Goal: Task Accomplishment & Management: Manage account settings

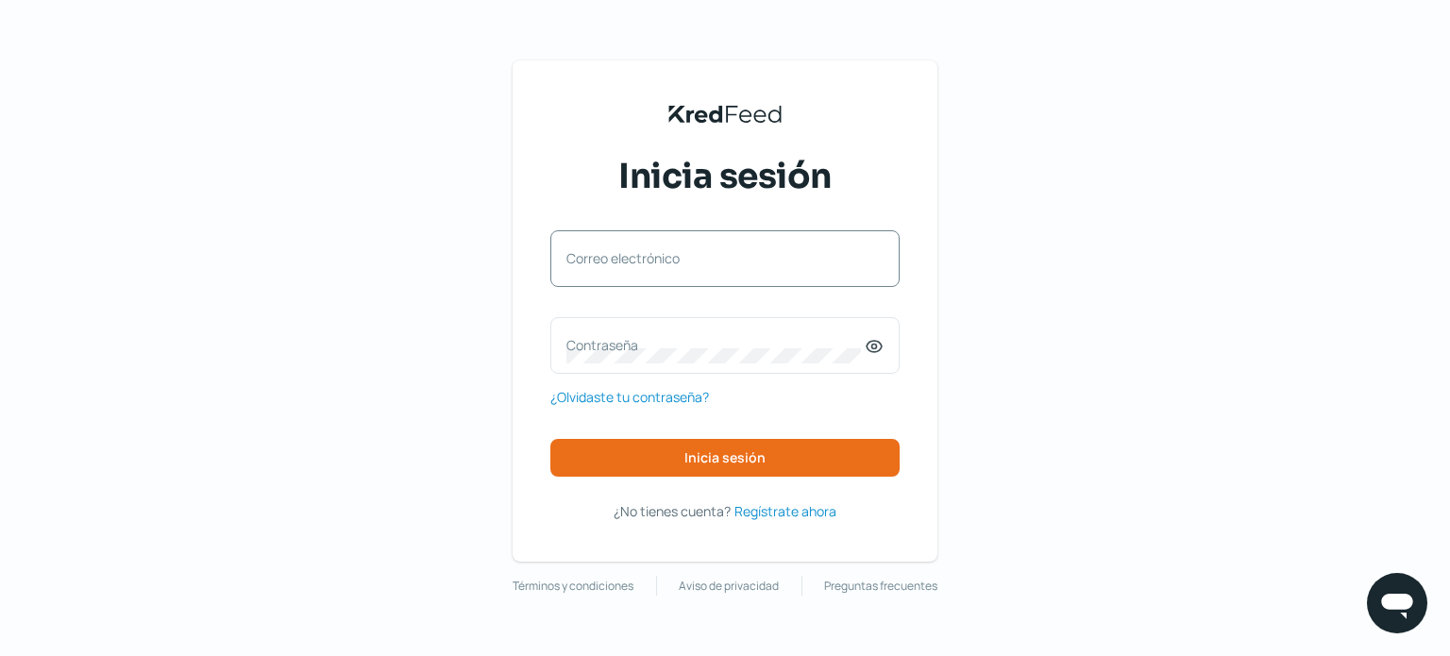
click at [649, 250] on label "Correo electrónico" at bounding box center [716, 258] width 298 height 18
click at [649, 260] on input "Correo electrónico" at bounding box center [725, 268] width 317 height 17
type input "[EMAIL_ADDRESS][DOMAIN_NAME]"
click at [584, 338] on label "Contraseña" at bounding box center [716, 345] width 298 height 18
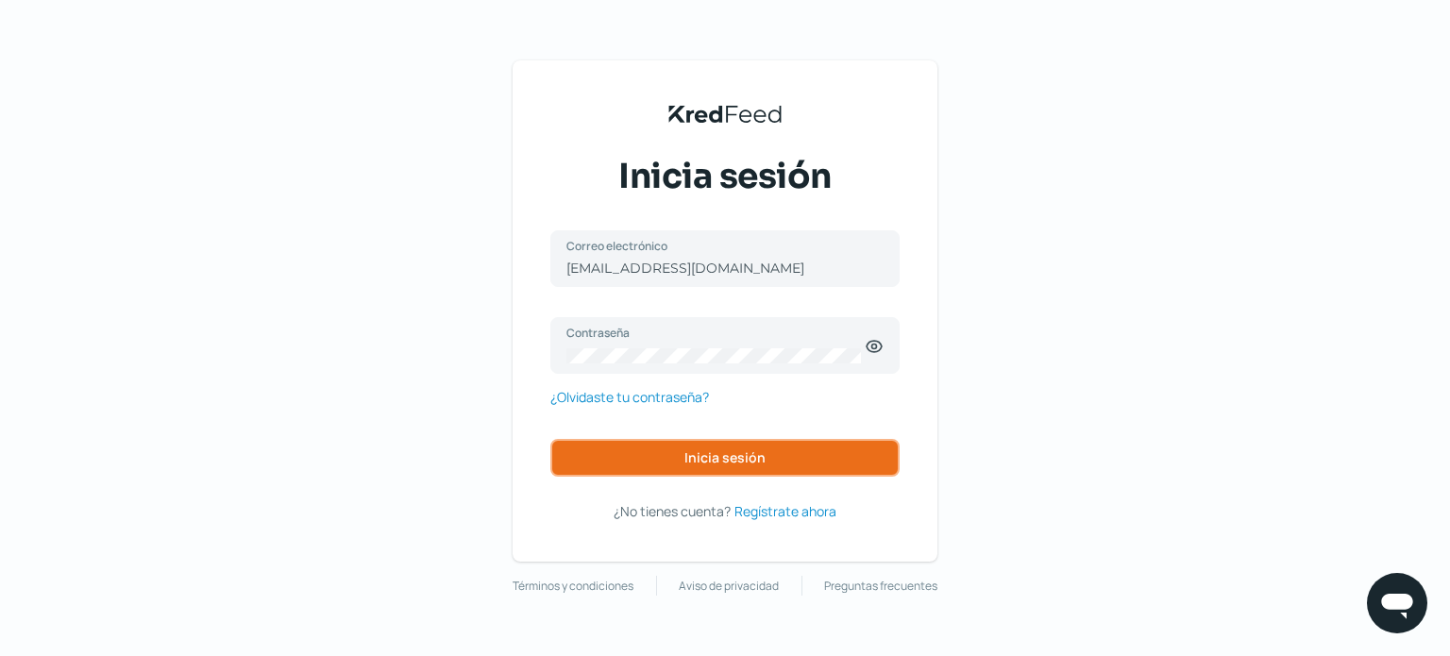
click at [722, 453] on span "Inicia sesión" at bounding box center [725, 457] width 81 height 13
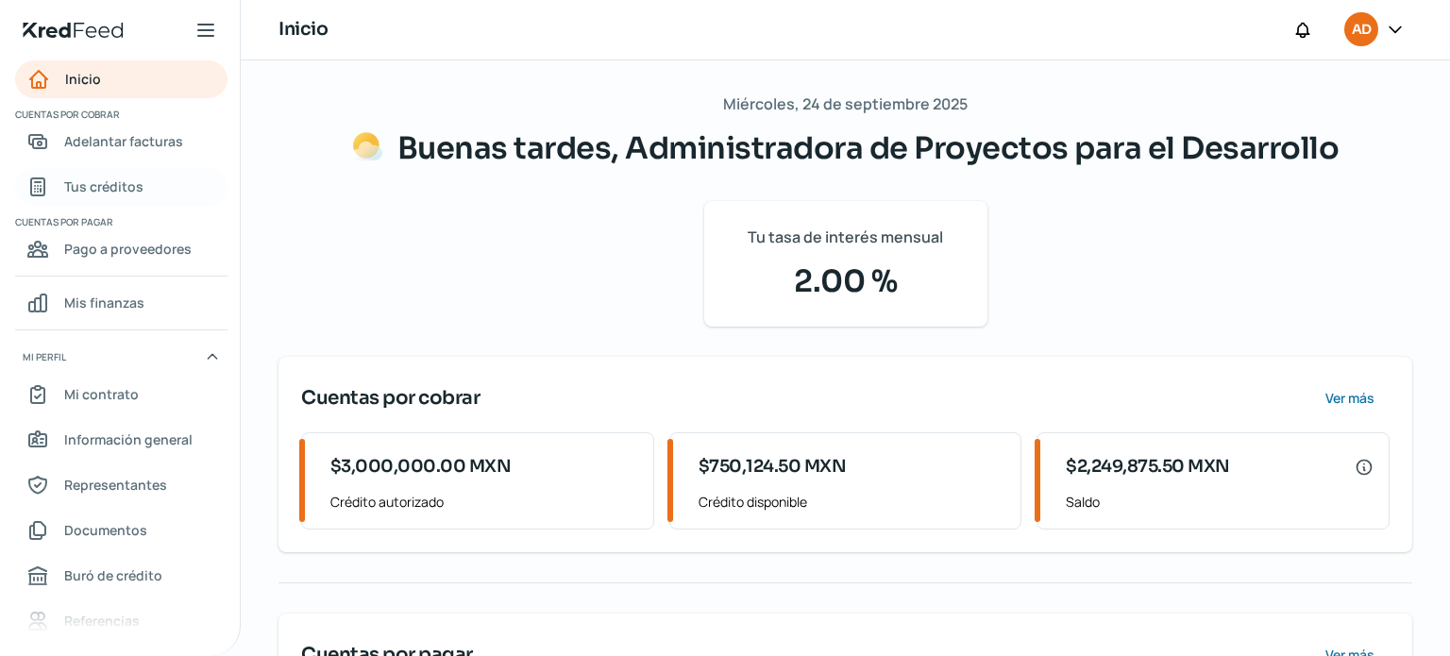
click at [112, 186] on span "Tus créditos" at bounding box center [103, 187] width 79 height 24
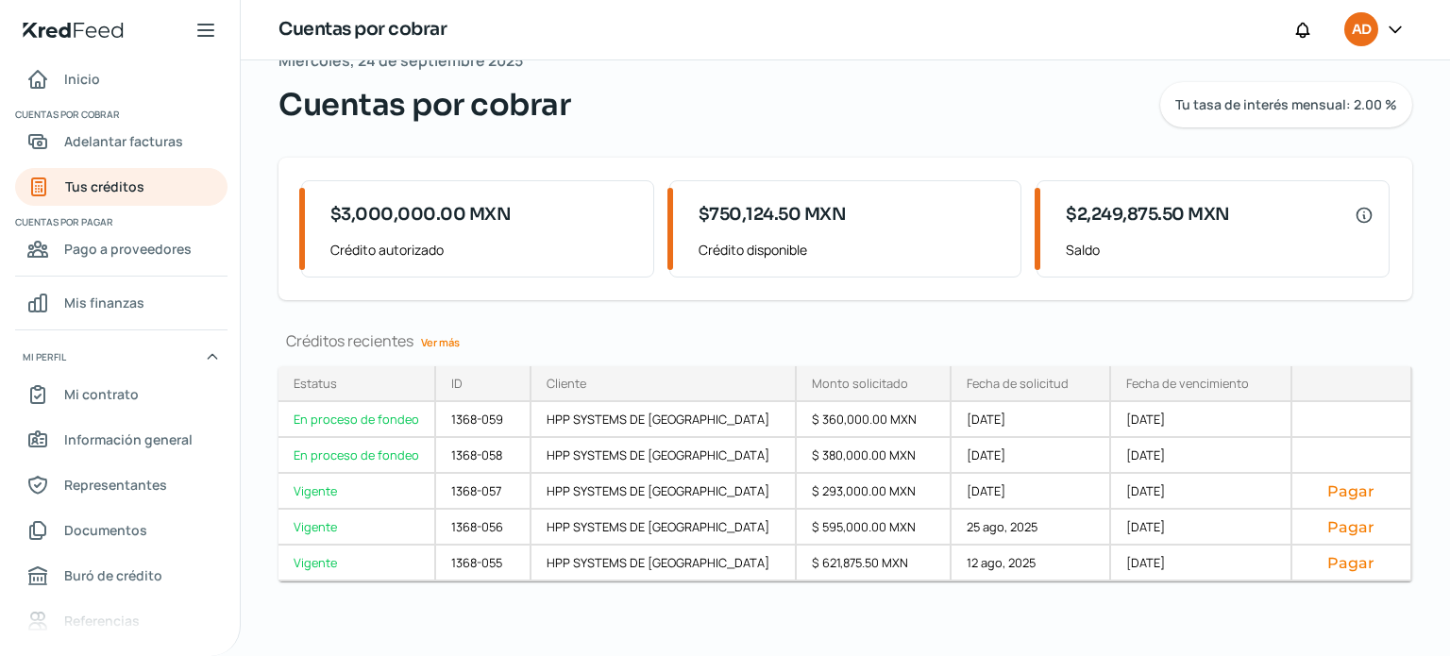
scroll to position [32, 0]
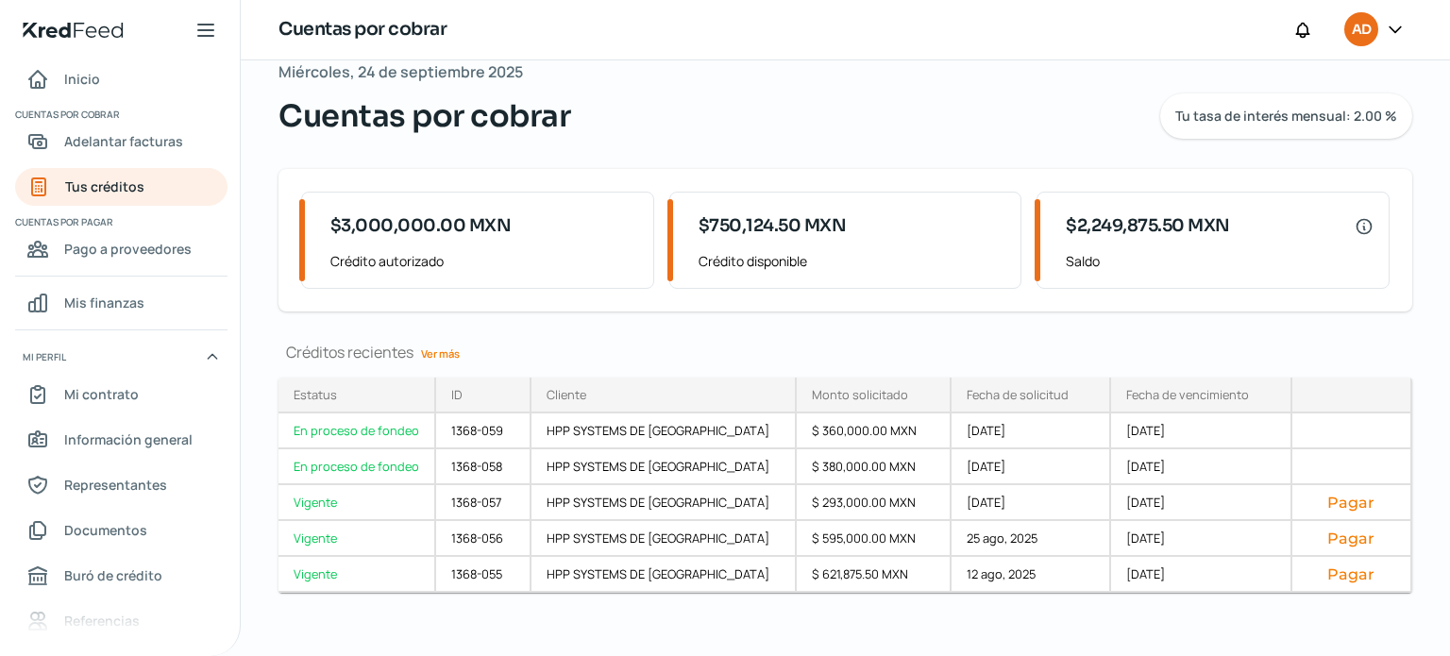
click at [453, 349] on link "Ver más" at bounding box center [441, 353] width 54 height 29
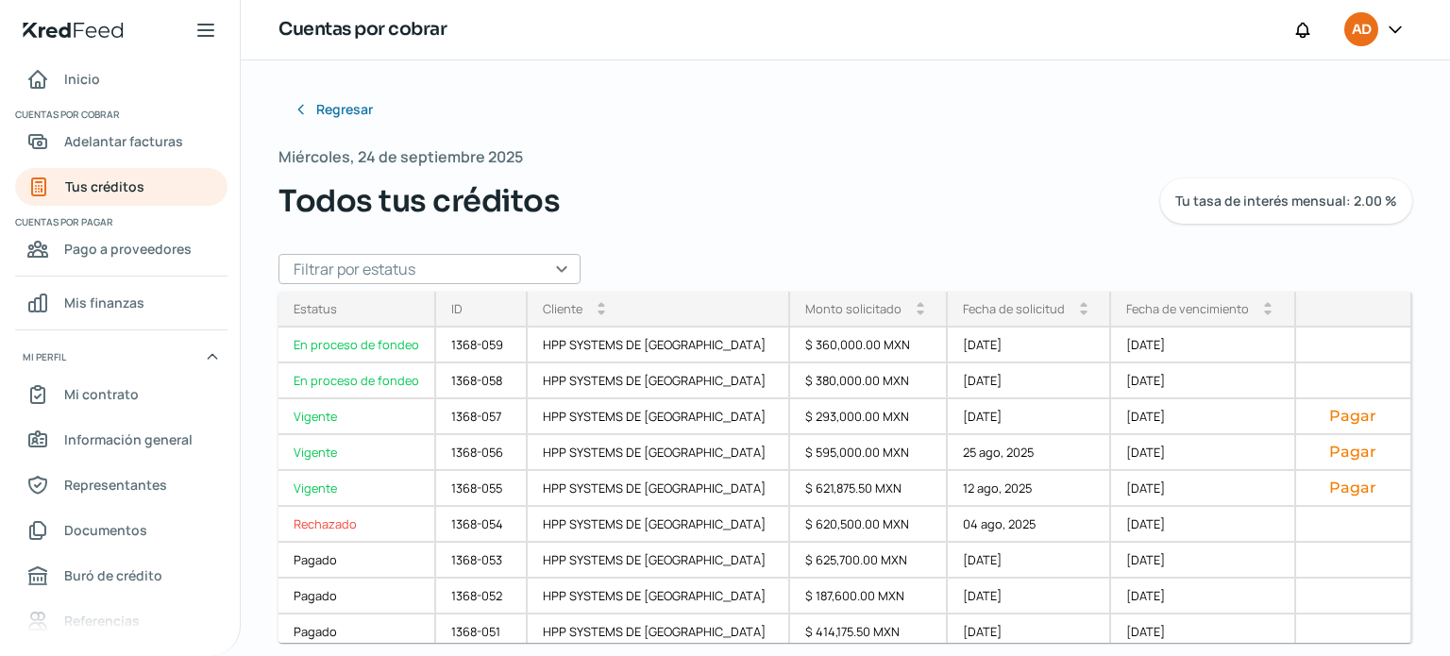
click at [1398, 27] on icon at bounding box center [1395, 29] width 19 height 19
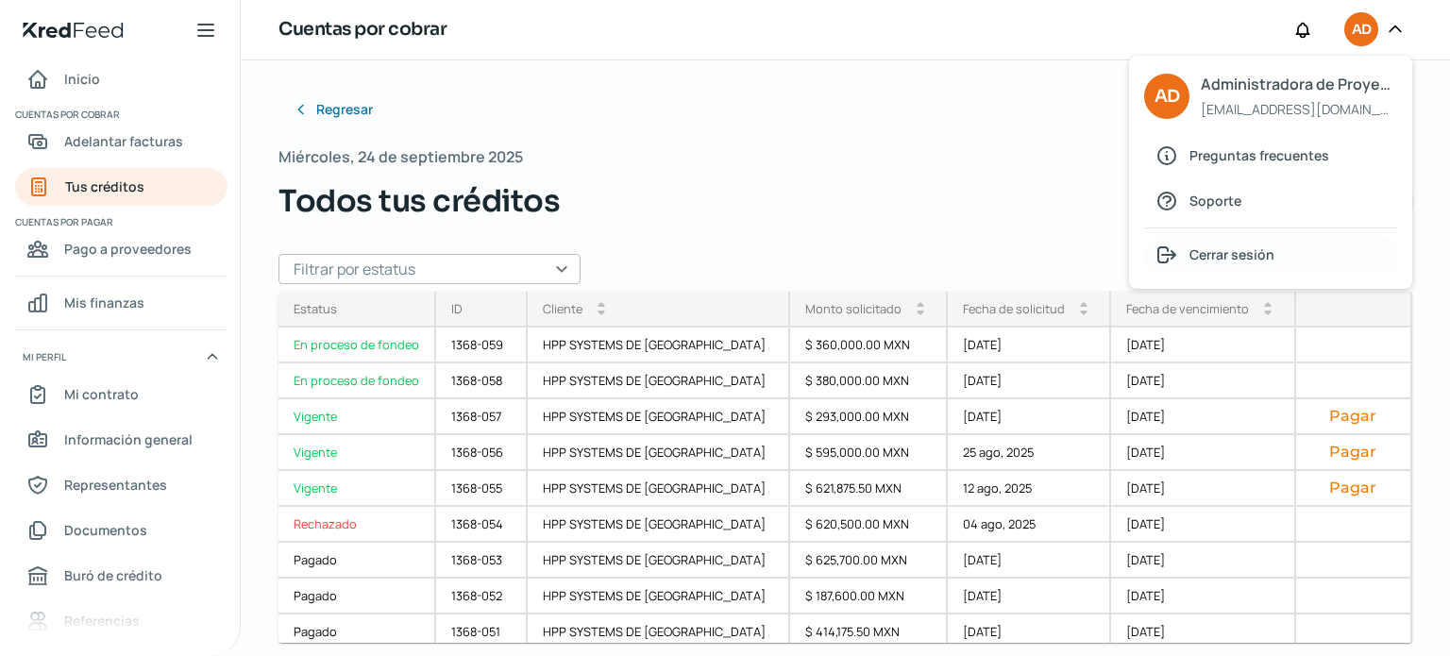
click at [1246, 258] on span "Cerrar sesión" at bounding box center [1232, 255] width 85 height 24
